Goal: Task Accomplishment & Management: Complete application form

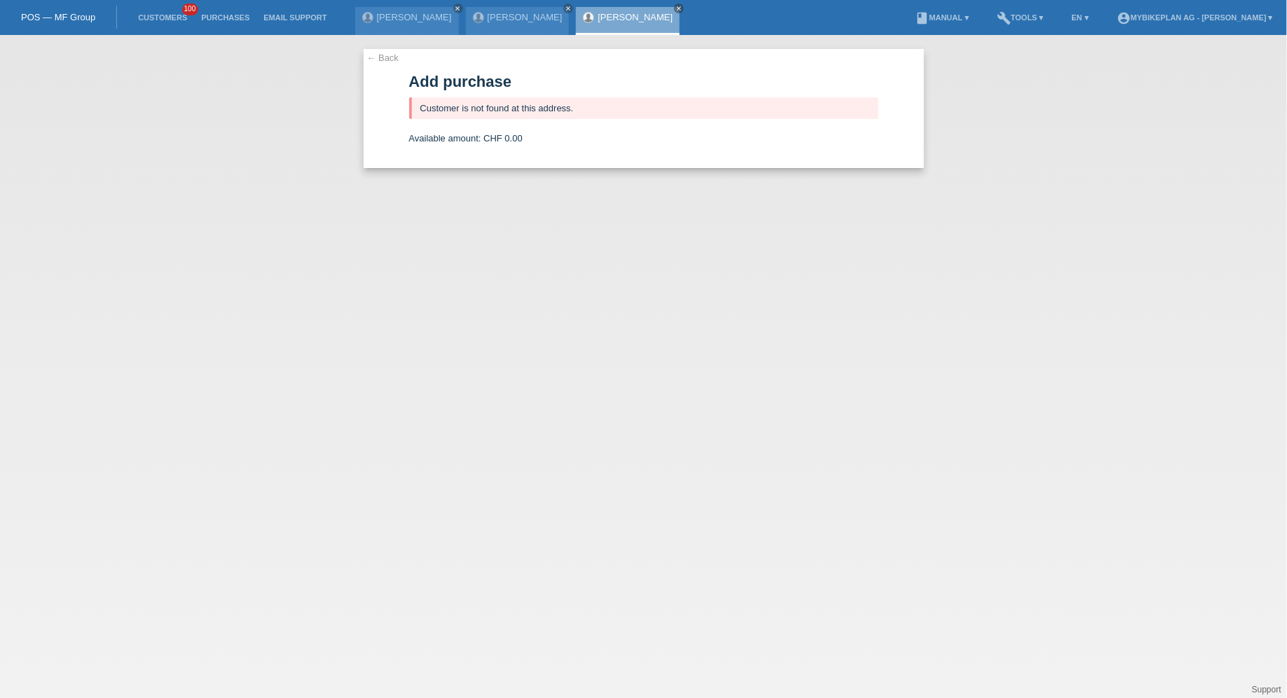
click at [144, 10] on li "Customers 100" at bounding box center [162, 18] width 63 height 36
click at [148, 22] on link "Customers" at bounding box center [162, 17] width 63 height 8
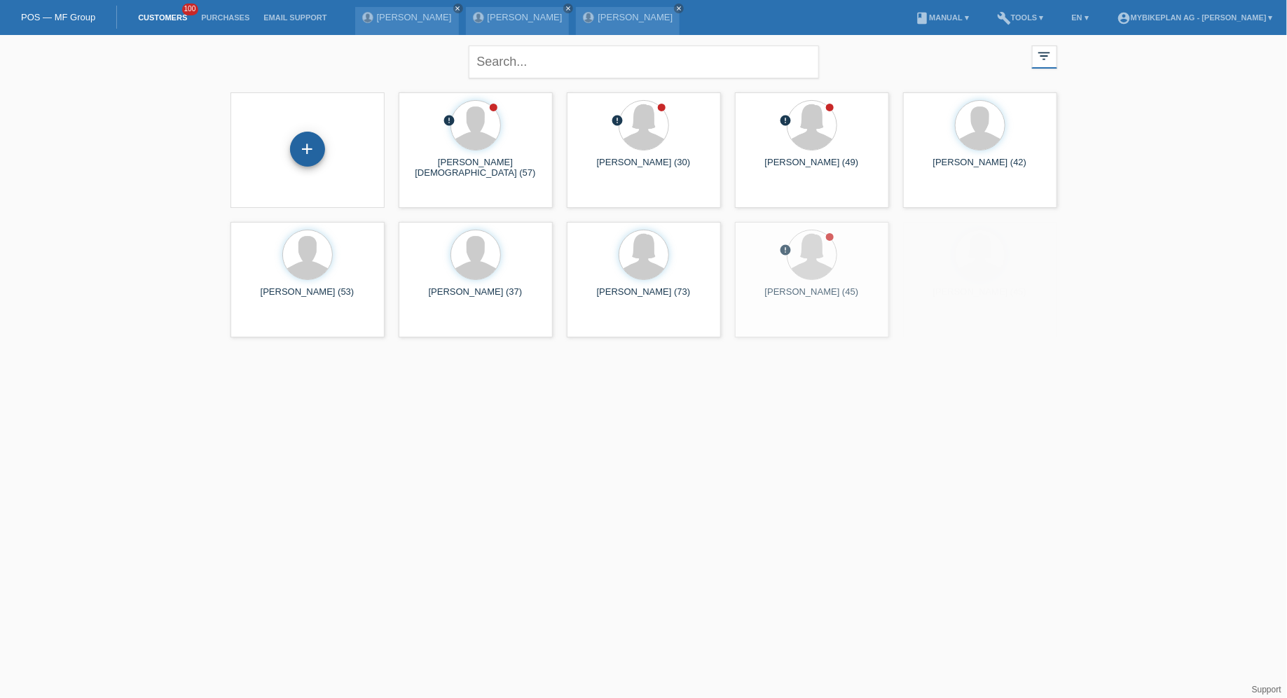
click at [304, 150] on div "+" at bounding box center [307, 149] width 35 height 35
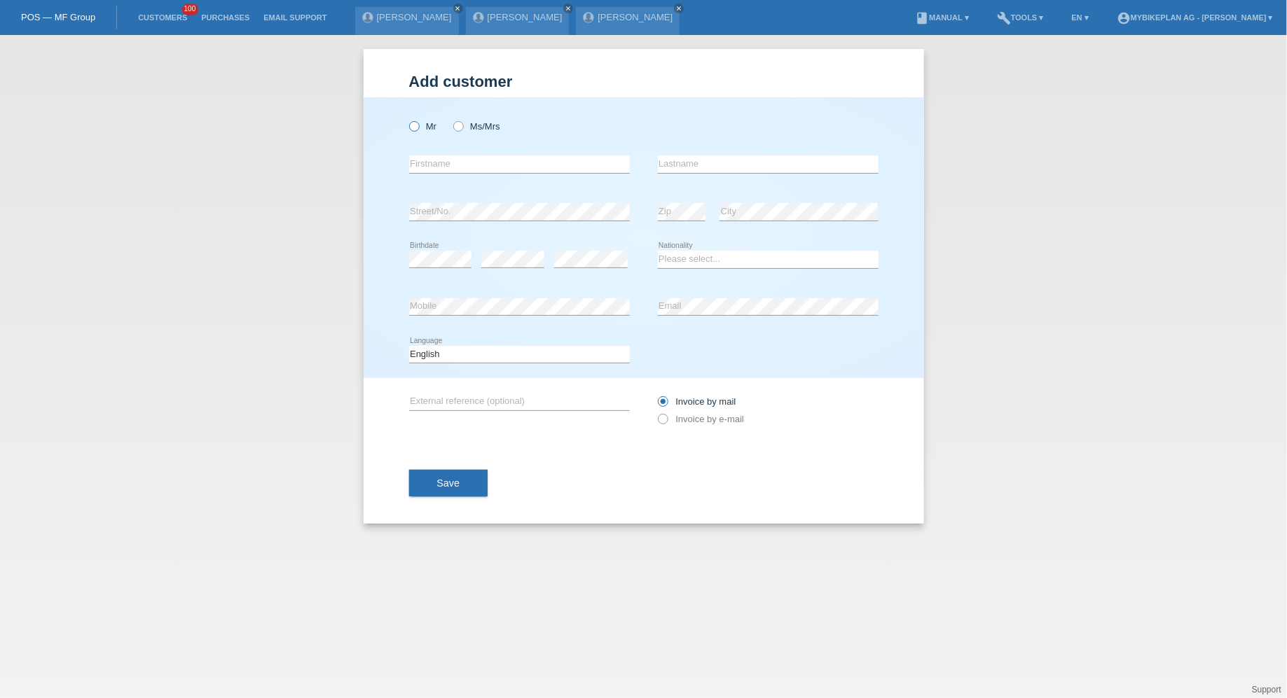
click at [406, 119] on icon at bounding box center [406, 119] width 0 height 0
click at [417, 124] on input "Mr" at bounding box center [413, 125] width 9 height 9
radio input "true"
click at [470, 124] on label "Ms/Mrs" at bounding box center [476, 126] width 47 height 11
click at [462, 124] on input "Ms/Mrs" at bounding box center [457, 125] width 9 height 9
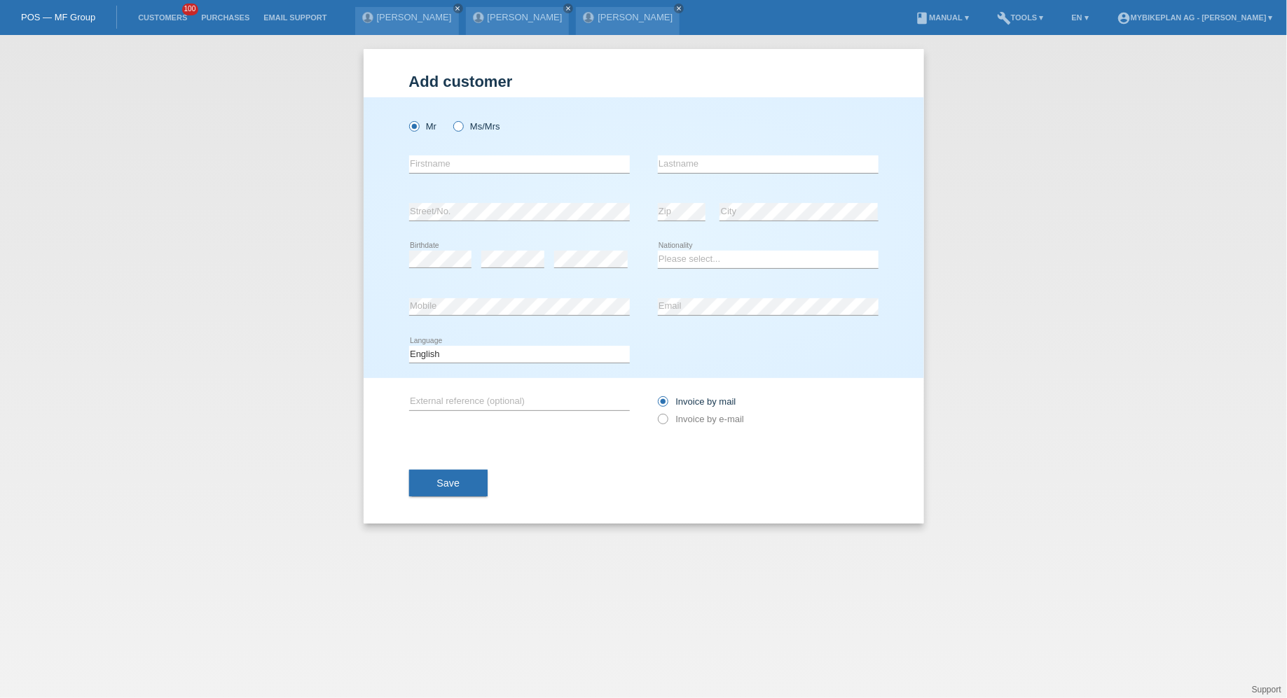
radio input "true"
click at [455, 167] on input "text" at bounding box center [519, 165] width 221 height 18
type input "[PERSON_NAME]"
type input "Kübler"
select select "CH"
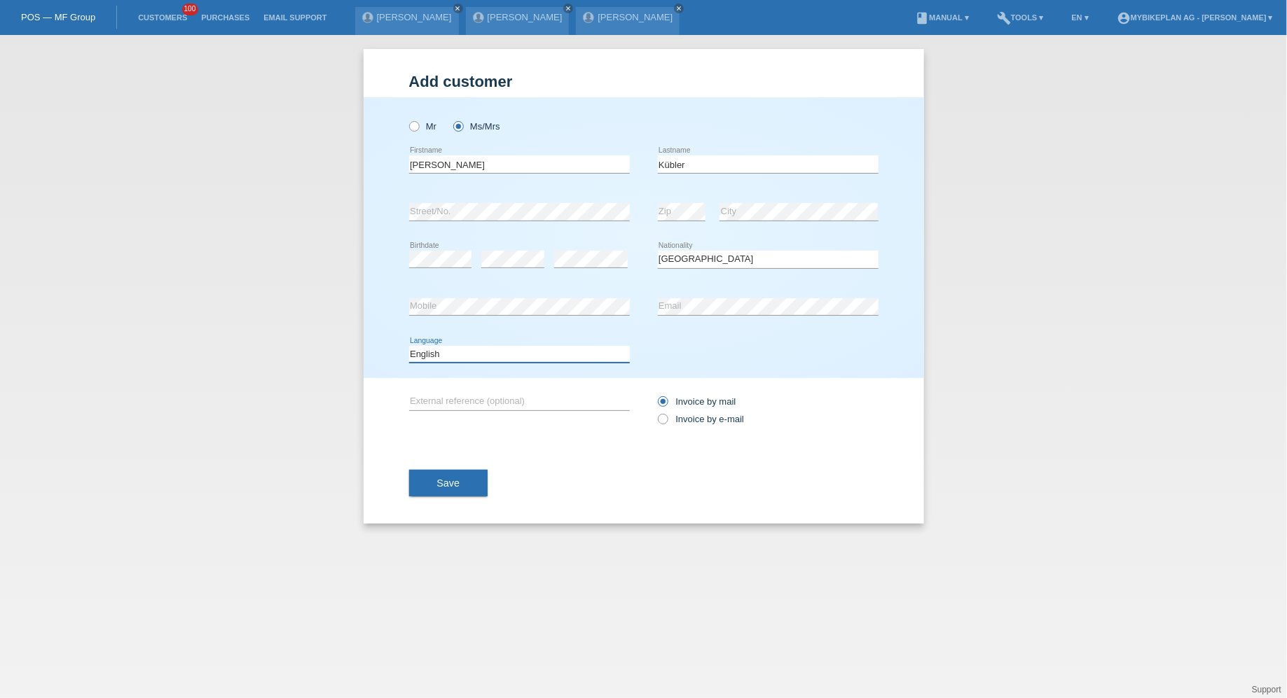
click at [546, 359] on select "Deutsch Français Italiano English" at bounding box center [519, 354] width 221 height 17
select select "de"
click at [409, 346] on select "Deutsch Français Italiano English" at bounding box center [519, 354] width 221 height 17
click at [667, 409] on div "Invoice by mail Invoice by e-mail" at bounding box center [768, 410] width 221 height 35
click at [655, 412] on icon at bounding box center [655, 412] width 0 height 0
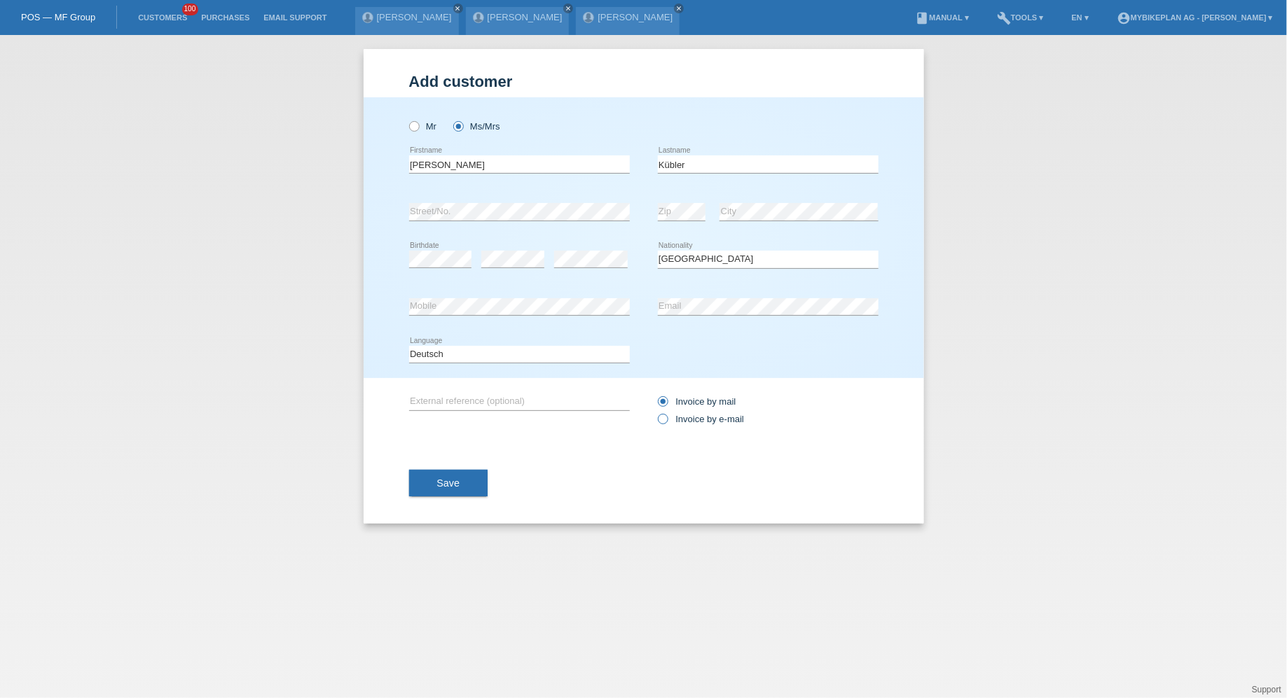
click at [666, 419] on input "Invoice by e-mail" at bounding box center [662, 423] width 9 height 18
radio input "true"
click at [478, 499] on div "Save" at bounding box center [643, 483] width 469 height 81
click at [473, 490] on button "Save" at bounding box center [448, 483] width 79 height 27
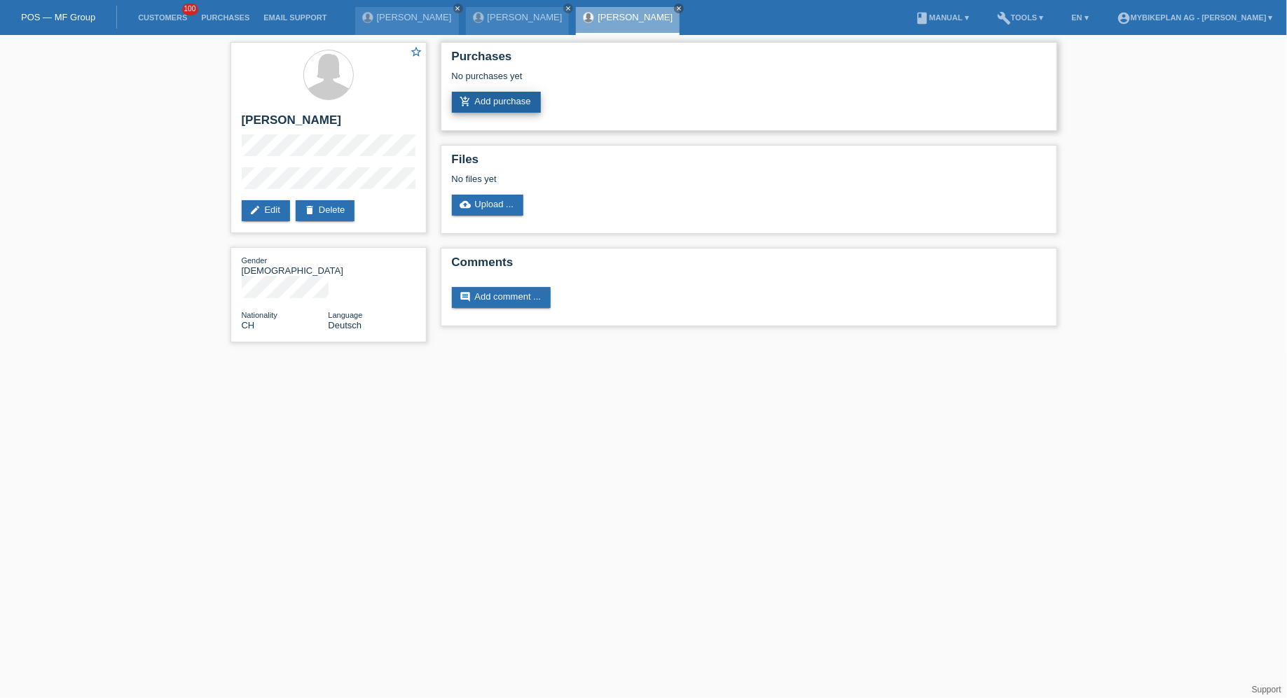
click at [491, 106] on link "add_shopping_cart Add purchase" at bounding box center [496, 102] width 89 height 21
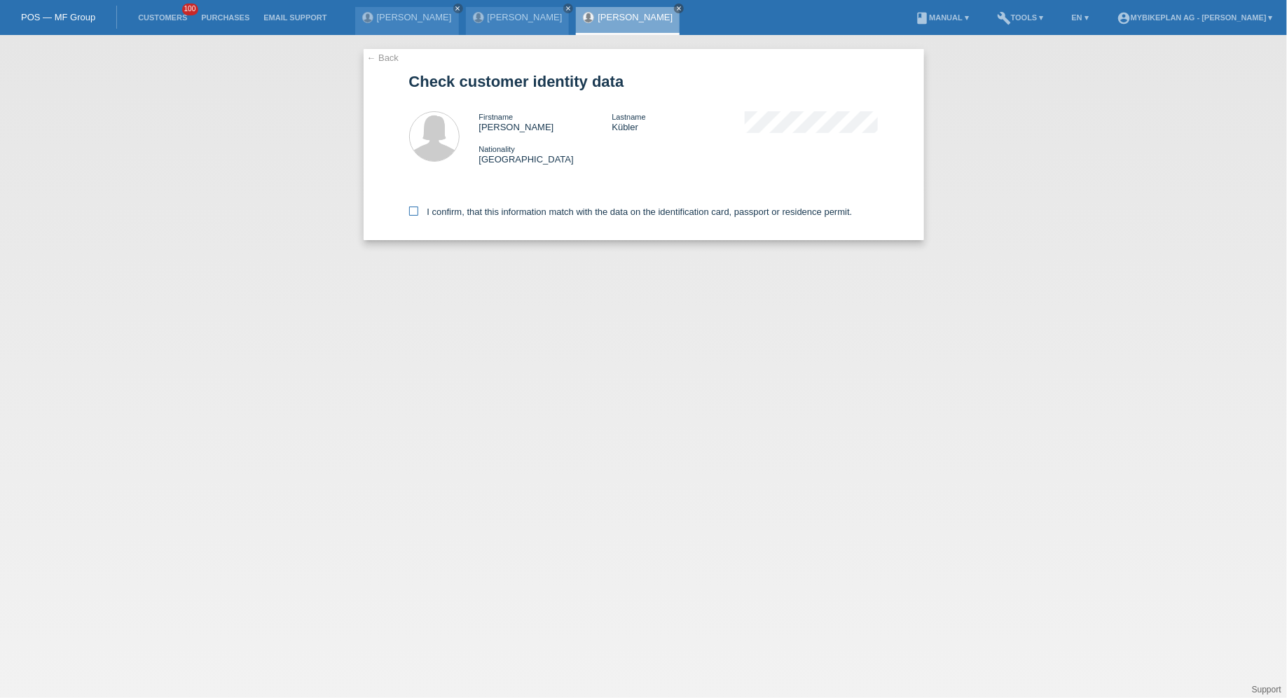
click at [469, 211] on label "I confirm, that this information match with the data on the identification card…" at bounding box center [630, 212] width 443 height 11
click at [418, 211] on input "I confirm, that this information match with the data on the identification card…" at bounding box center [413, 211] width 9 height 9
checkbox input "true"
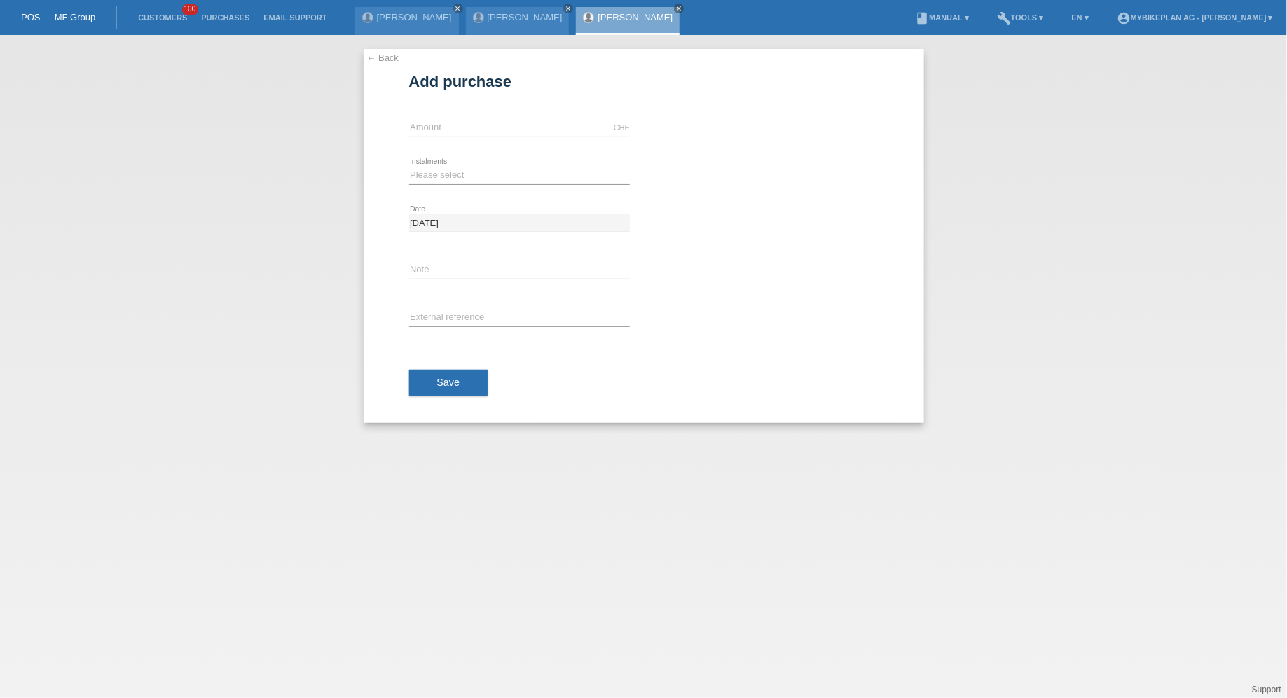
click at [469, 221] on input "[DATE]" at bounding box center [519, 223] width 221 height 18
click at [475, 133] on input "text" at bounding box center [519, 128] width 221 height 18
click at [431, 127] on input "6140.00" at bounding box center [519, 128] width 221 height 18
type input "6149.00"
click at [448, 322] on input "text" at bounding box center [519, 319] width 221 height 18
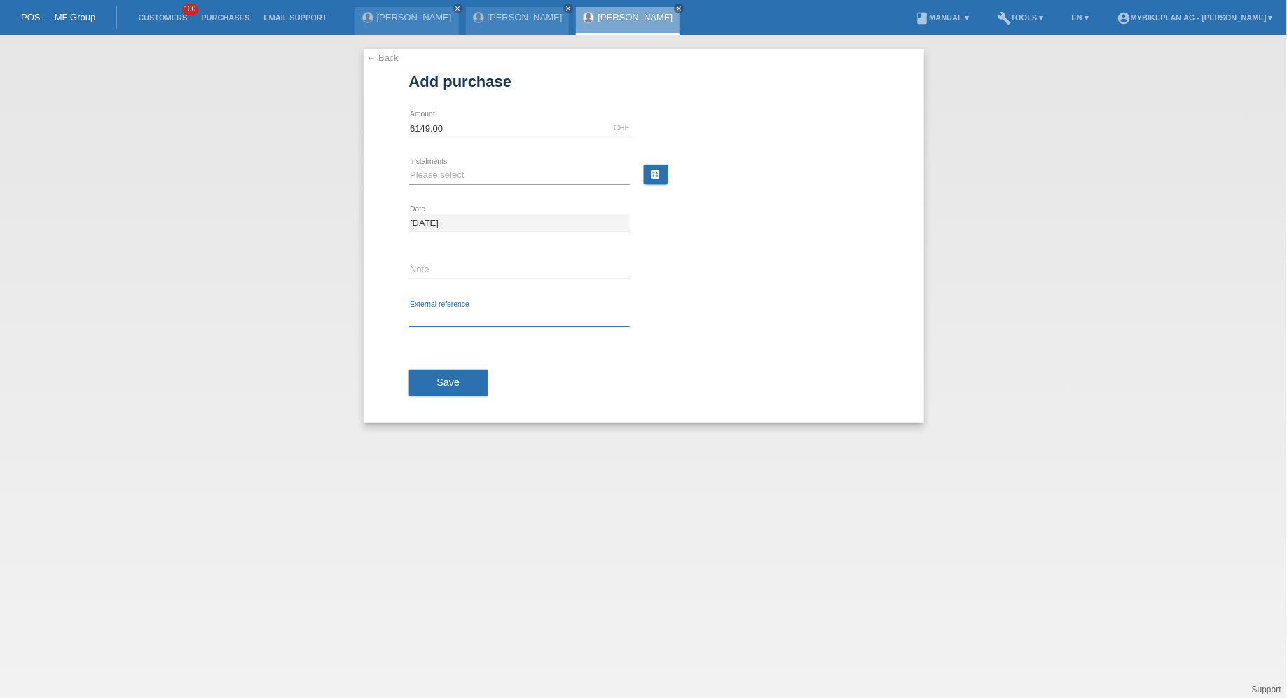
paste input "44431525136"
type input "44431525136"
click at [448, 371] on button "Save" at bounding box center [448, 383] width 79 height 27
click at [453, 185] on div "Please select 6 instalments 12 instalments 18 instalments 24 instalments 36 ins…" at bounding box center [519, 176] width 221 height 48
click at [453, 181] on select "Please select 6 instalments 12 instalments 18 instalments 24 instalments 36 ins…" at bounding box center [519, 175] width 221 height 17
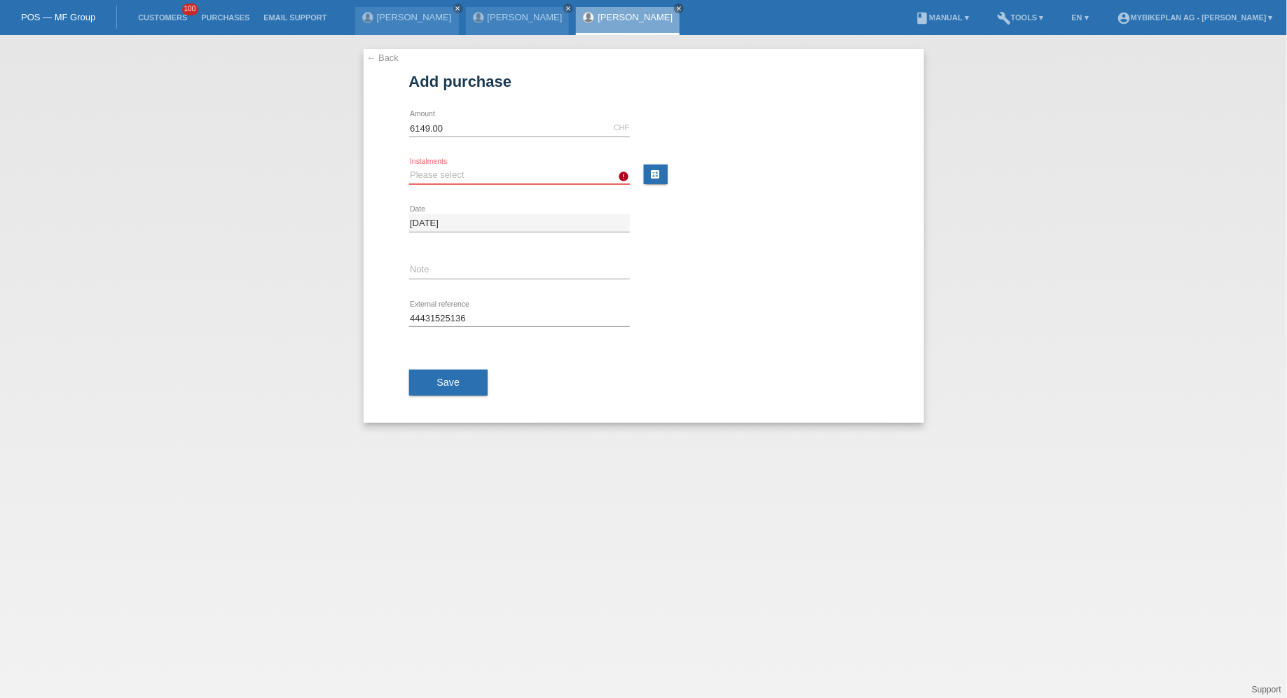
select select "487"
click at [409, 167] on select "Please select 6 instalments 12 instalments 18 instalments 24 instalments 36 ins…" at bounding box center [519, 175] width 221 height 17
click at [443, 367] on div "Save" at bounding box center [643, 383] width 469 height 81
click at [443, 377] on span "Save" at bounding box center [448, 382] width 23 height 11
